Goal: Leave review/rating: Share an evaluation or opinion about a product, service, or content

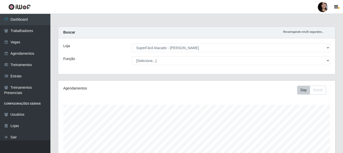
select select "399"
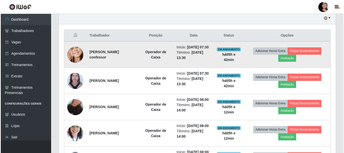
scroll to position [193, 0]
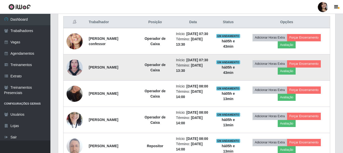
click at [72, 77] on img at bounding box center [74, 67] width 16 height 22
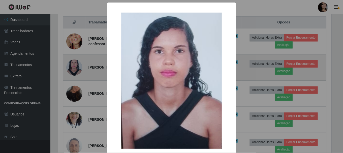
scroll to position [105, 274]
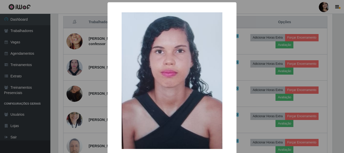
click at [95, 64] on div "× OK Cancel" at bounding box center [172, 76] width 344 height 153
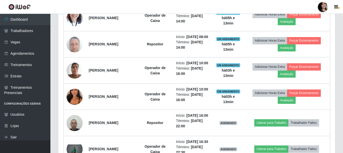
scroll to position [302, 0]
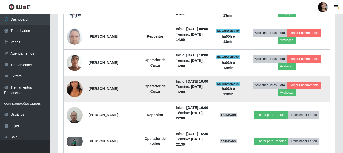
click at [71, 103] on img at bounding box center [74, 89] width 16 height 29
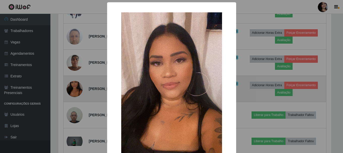
scroll to position [105, 274]
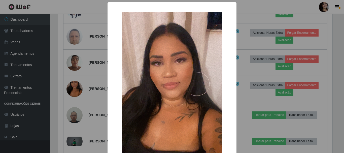
click at [87, 109] on div "× OK Cancel" at bounding box center [172, 76] width 344 height 153
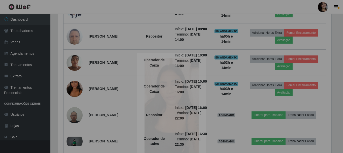
scroll to position [105, 277]
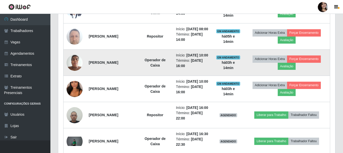
click at [74, 73] on img at bounding box center [74, 62] width 16 height 21
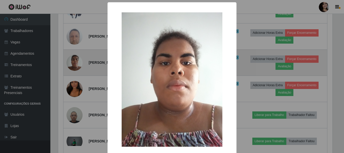
click at [74, 93] on div "× OK Cancel" at bounding box center [172, 76] width 344 height 153
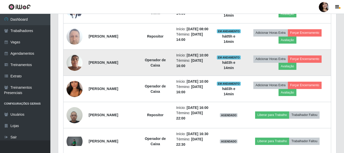
scroll to position [105, 277]
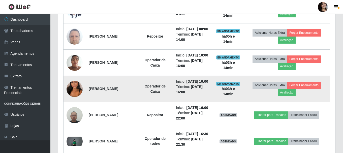
click at [74, 103] on img at bounding box center [74, 89] width 16 height 29
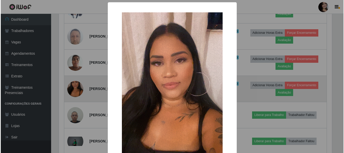
scroll to position [105, 274]
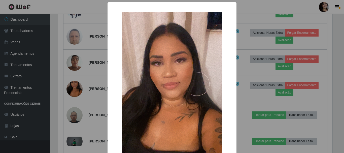
click at [81, 110] on div "× OK Cancel" at bounding box center [172, 76] width 344 height 153
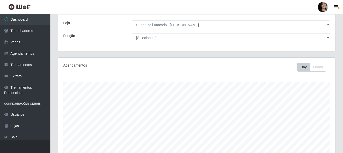
scroll to position [0, 0]
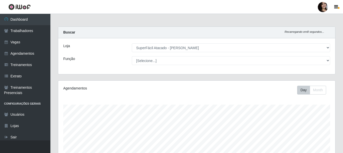
click at [230, 33] on div "Buscar Recarregando em 8 segundos..." at bounding box center [196, 33] width 277 height 12
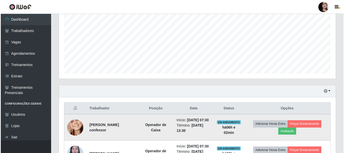
scroll to position [151, 0]
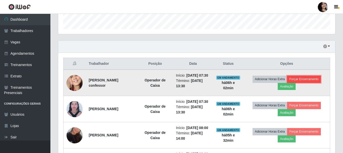
click at [307, 81] on button "Forçar Encerramento" at bounding box center [304, 79] width 34 height 7
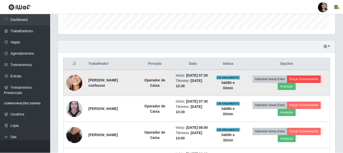
scroll to position [105, 274]
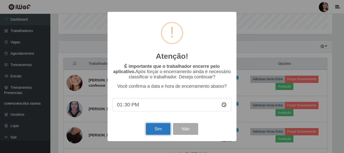
click at [152, 132] on button "Sim" at bounding box center [158, 129] width 24 height 12
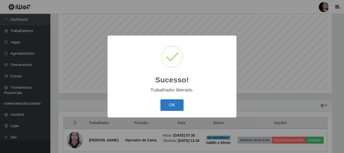
click at [174, 103] on button "OK" at bounding box center [171, 105] width 23 height 12
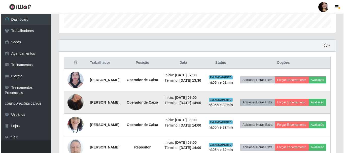
scroll to position [167, 0]
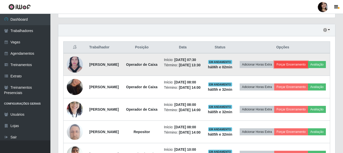
click at [304, 65] on button "Forçar Encerramento" at bounding box center [291, 64] width 34 height 7
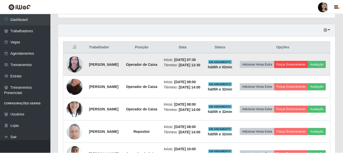
scroll to position [105, 274]
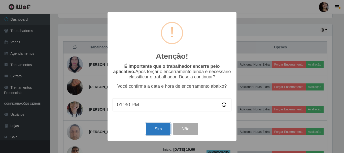
click at [159, 133] on button "Sim" at bounding box center [158, 129] width 24 height 12
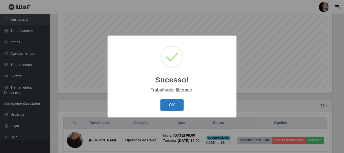
click at [179, 105] on button "OK" at bounding box center [171, 105] width 23 height 12
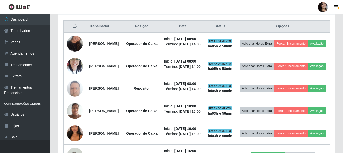
scroll to position [193, 0]
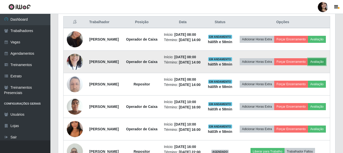
click at [308, 65] on button "Avaliação" at bounding box center [317, 61] width 18 height 7
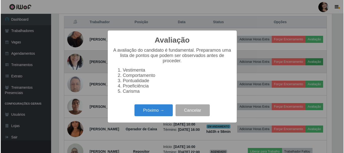
scroll to position [105, 274]
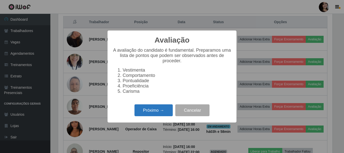
click at [165, 116] on button "Próximo →" at bounding box center [153, 110] width 38 height 12
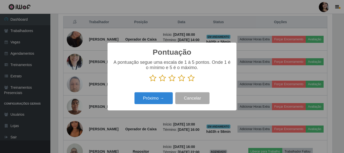
click at [191, 79] on icon at bounding box center [191, 78] width 7 height 8
click at [188, 82] on input "radio" at bounding box center [188, 82] width 0 height 0
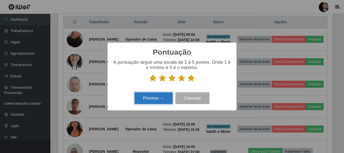
click at [161, 96] on button "Próximo →" at bounding box center [153, 98] width 38 height 12
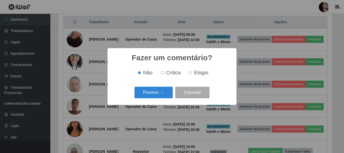
click at [192, 73] on label "Elogio" at bounding box center [197, 73] width 21 height 6
click at [192, 73] on input "Elogio" at bounding box center [190, 72] width 3 height 3
radio input "true"
click at [163, 93] on button "Próximo →" at bounding box center [153, 93] width 38 height 12
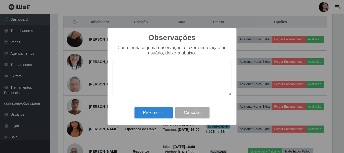
click at [196, 70] on textarea at bounding box center [172, 78] width 119 height 35
type textarea "pontual"
click at [168, 112] on button "Próximo →" at bounding box center [153, 113] width 38 height 12
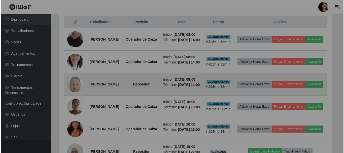
scroll to position [105, 277]
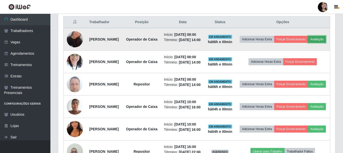
click at [308, 43] on button "Avaliação" at bounding box center [317, 39] width 18 height 7
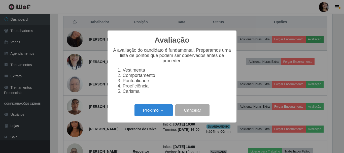
scroll to position [105, 274]
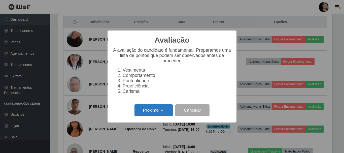
click at [161, 114] on button "Próximo →" at bounding box center [153, 110] width 38 height 12
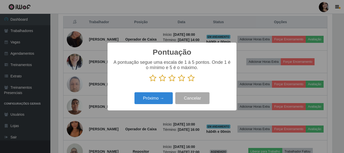
scroll to position [251761, 251591]
click at [190, 79] on icon at bounding box center [191, 78] width 7 height 8
click at [188, 82] on input "radio" at bounding box center [188, 82] width 0 height 0
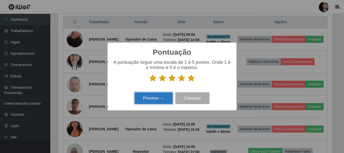
click at [163, 103] on button "Próximo →" at bounding box center [153, 98] width 38 height 12
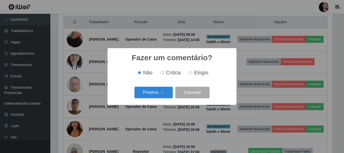
drag, startPoint x: 189, startPoint y: 72, endPoint x: 187, endPoint y: 75, distance: 3.6
click at [189, 72] on input "Elogio" at bounding box center [190, 72] width 3 height 3
radio input "true"
click at [162, 96] on button "Próximo →" at bounding box center [153, 93] width 38 height 12
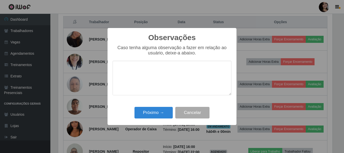
click at [201, 74] on textarea at bounding box center [172, 78] width 119 height 35
type textarea "pontual"
click at [162, 117] on button "Próximo →" at bounding box center [153, 113] width 38 height 12
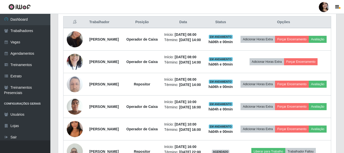
scroll to position [105, 277]
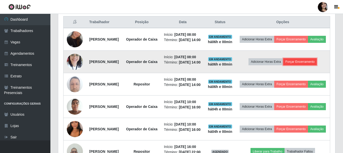
click at [314, 65] on button "Forçar Encerramento" at bounding box center [300, 61] width 34 height 7
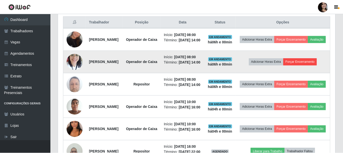
scroll to position [105, 274]
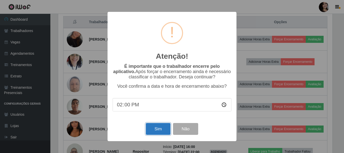
click at [163, 129] on button "Sim" at bounding box center [158, 129] width 24 height 12
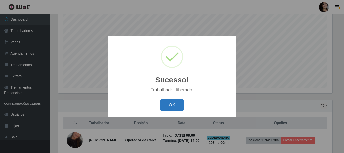
click at [171, 103] on button "OK" at bounding box center [171, 105] width 23 height 12
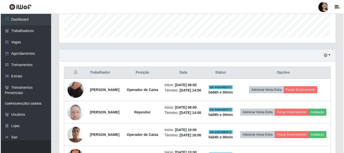
scroll to position [218, 0]
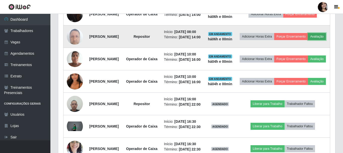
click at [308, 40] on button "Avaliação" at bounding box center [317, 36] width 18 height 7
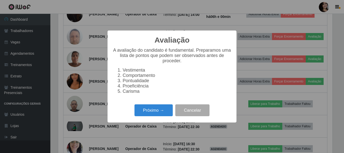
scroll to position [105, 274]
click at [148, 110] on button "Próximo →" at bounding box center [153, 110] width 38 height 12
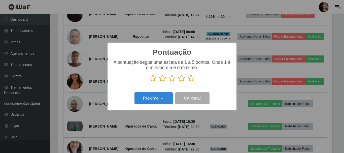
scroll to position [251761, 251591]
click at [188, 80] on icon at bounding box center [191, 78] width 7 height 8
click at [188, 82] on input "radio" at bounding box center [188, 82] width 0 height 0
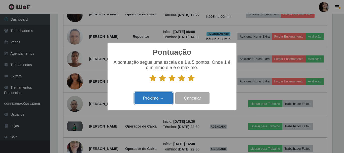
click at [159, 96] on button "Próximo →" at bounding box center [153, 98] width 38 height 12
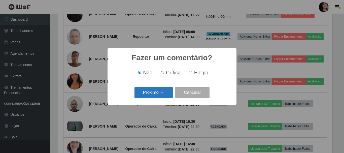
click at [148, 94] on button "Próximo →" at bounding box center [153, 93] width 38 height 12
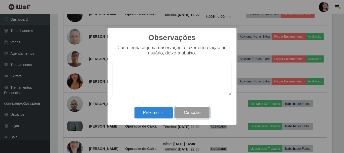
click at [187, 110] on button "Cancelar" at bounding box center [192, 113] width 34 height 12
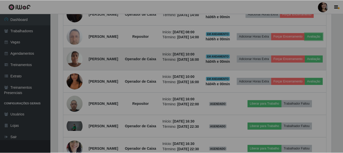
scroll to position [105, 277]
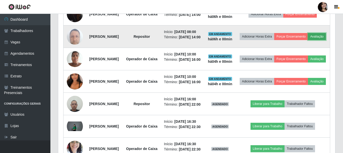
click at [308, 40] on button "Avaliação" at bounding box center [317, 36] width 18 height 7
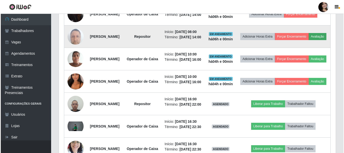
scroll to position [105, 274]
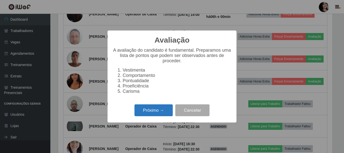
click at [151, 110] on button "Próximo →" at bounding box center [153, 110] width 38 height 12
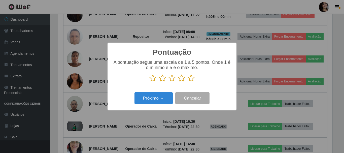
scroll to position [251761, 251591]
drag, startPoint x: 189, startPoint y: 78, endPoint x: 178, endPoint y: 90, distance: 16.0
click at [189, 79] on icon at bounding box center [191, 78] width 7 height 8
click at [188, 82] on input "radio" at bounding box center [188, 82] width 0 height 0
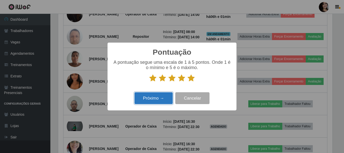
click at [162, 98] on button "Próximo →" at bounding box center [153, 98] width 38 height 12
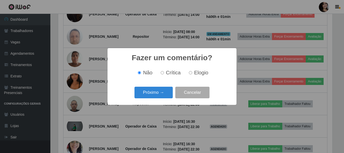
drag, startPoint x: 190, startPoint y: 73, endPoint x: 172, endPoint y: 90, distance: 24.8
click at [190, 73] on input "Elogio" at bounding box center [190, 72] width 3 height 3
radio input "true"
click at [167, 93] on button "Próximo →" at bounding box center [153, 93] width 38 height 12
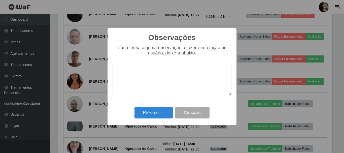
click at [183, 67] on textarea at bounding box center [172, 78] width 119 height 35
type textarea "pontual"
click at [165, 115] on button "Próximo →" at bounding box center [153, 113] width 38 height 12
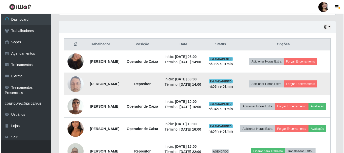
scroll to position [167, 0]
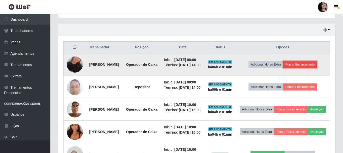
click at [308, 68] on button "Forçar Encerramento" at bounding box center [300, 64] width 34 height 7
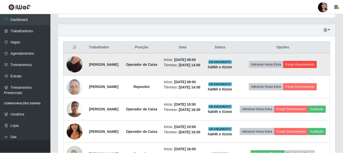
scroll to position [105, 274]
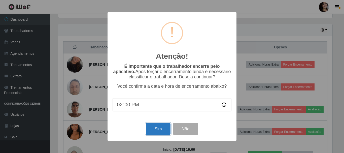
click at [157, 132] on button "Sim" at bounding box center [158, 129] width 24 height 12
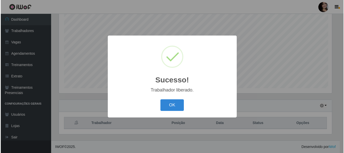
scroll to position [92, 0]
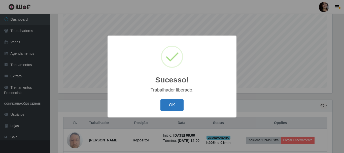
click at [179, 105] on button "OK" at bounding box center [171, 105] width 23 height 12
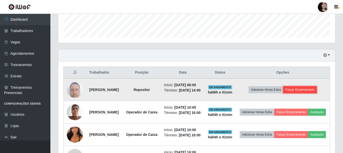
click at [297, 93] on button "Forçar Encerramento" at bounding box center [300, 89] width 34 height 7
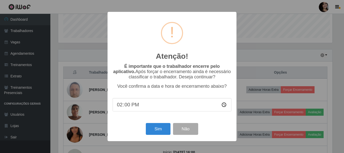
scroll to position [251761, 251591]
click at [153, 129] on button "Sim" at bounding box center [158, 129] width 24 height 12
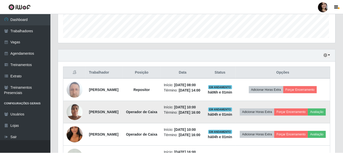
scroll to position [105, 277]
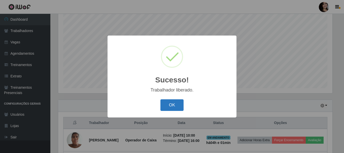
click at [174, 100] on button "OK" at bounding box center [171, 105] width 23 height 12
